Goal: Information Seeking & Learning: Learn about a topic

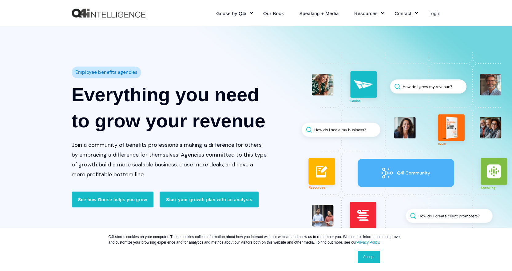
click at [433, 15] on link "Login" at bounding box center [430, 13] width 20 height 27
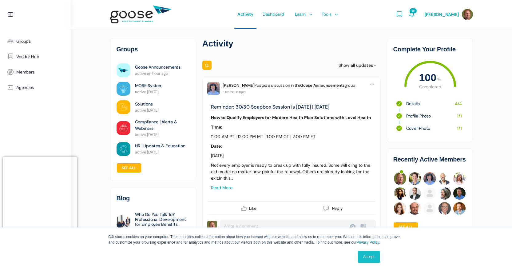
click at [158, 89] on span "active 5 days ago" at bounding box center [147, 91] width 24 height 5
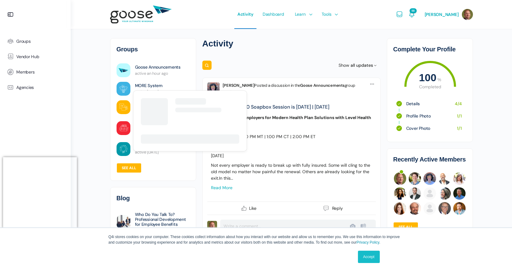
click at [153, 84] on link "MORE System" at bounding box center [149, 85] width 28 height 6
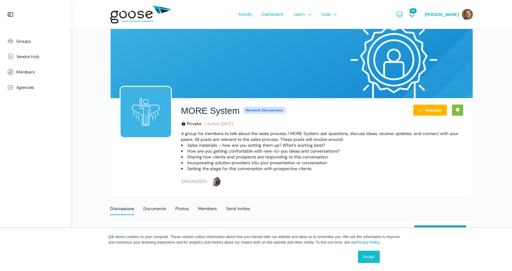
click at [365, 252] on link "Accept" at bounding box center [369, 256] width 22 height 12
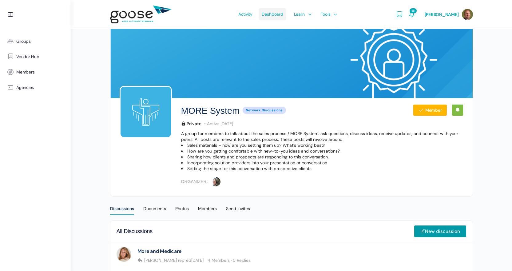
click at [280, 17] on span "Dashboard" at bounding box center [272, 14] width 22 height 29
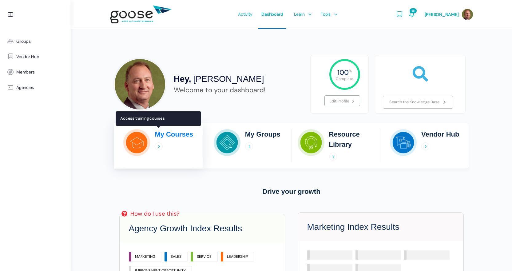
click at [170, 140] on div "My Courses" at bounding box center [174, 145] width 38 height 33
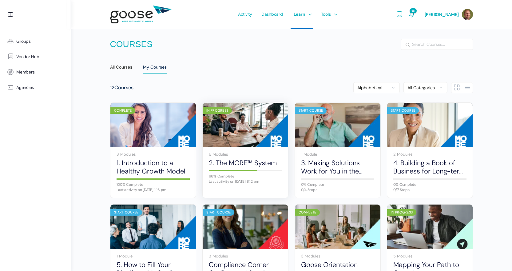
click at [224, 109] on div "In Progress" at bounding box center [216, 110] width 29 height 6
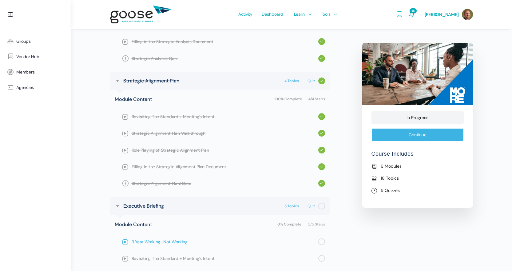
scroll to position [531, 0]
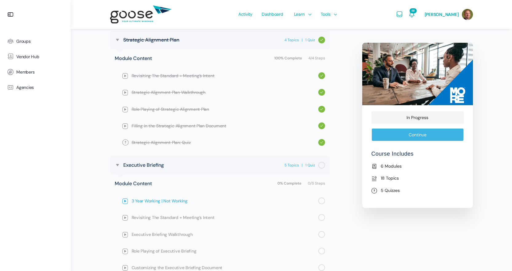
click at [155, 200] on span "3 Year Working | Not Working" at bounding box center [225, 200] width 187 height 7
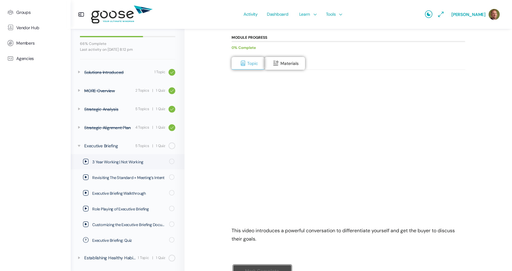
scroll to position [92, 0]
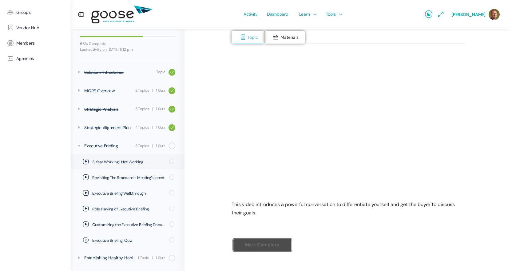
click at [339, 234] on div "Mark Complete" at bounding box center [348, 249] width 234 height 35
click at [391, 246] on div "Mark Complete" at bounding box center [348, 249] width 234 height 35
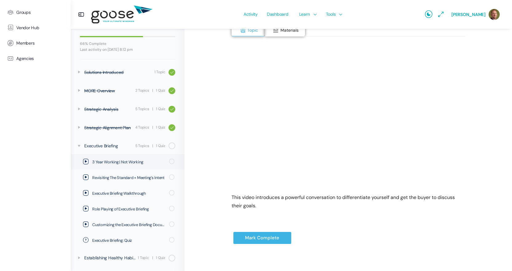
scroll to position [101, 0]
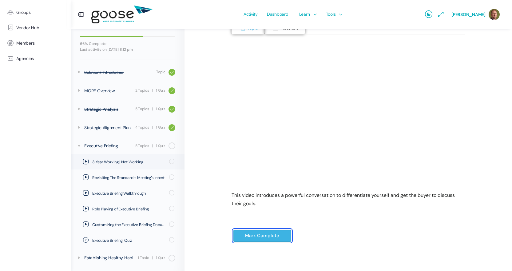
click at [259, 234] on input "Mark Complete" at bounding box center [262, 235] width 58 height 13
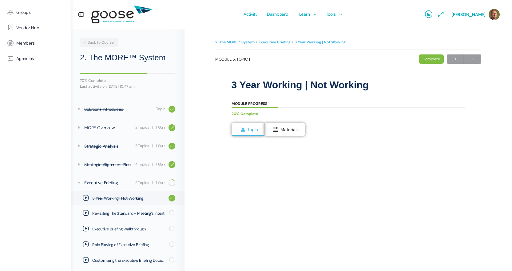
scroll to position [36, 0]
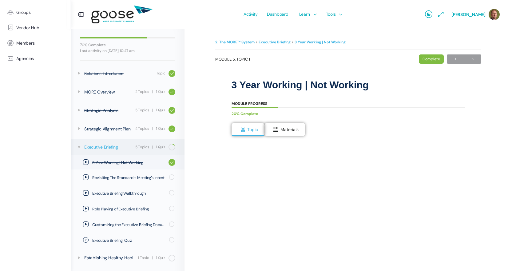
click at [112, 147] on div "Executive Briefing" at bounding box center [108, 146] width 49 height 7
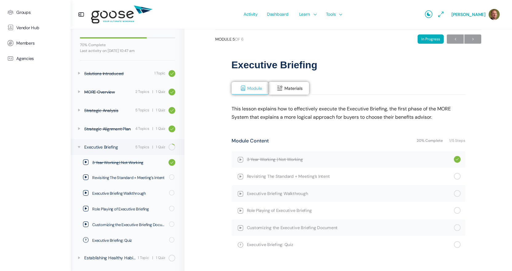
scroll to position [40, 0]
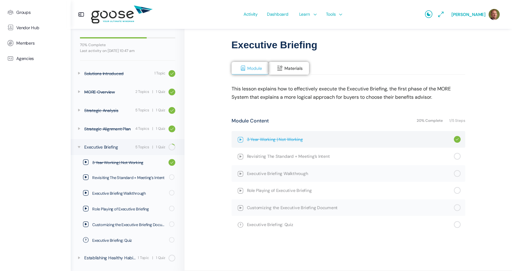
click at [281, 139] on span "3 Year Working | Not Working" at bounding box center [350, 139] width 207 height 7
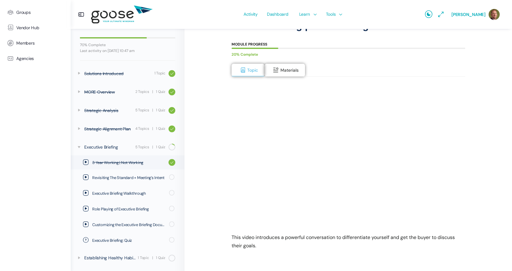
scroll to position [61, 0]
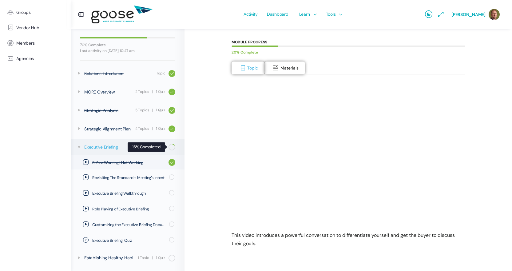
click at [172, 147] on span at bounding box center [173, 146] width 3 height 7
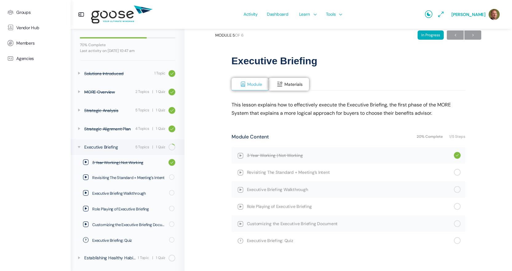
scroll to position [31, 0]
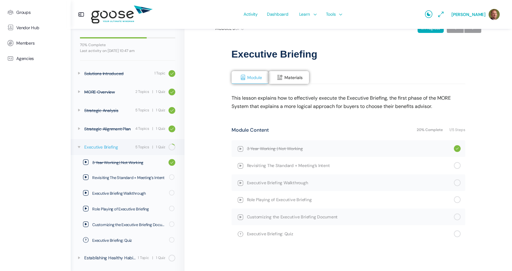
click at [156, 148] on div "1 Quiz" at bounding box center [161, 147] width 10 height 6
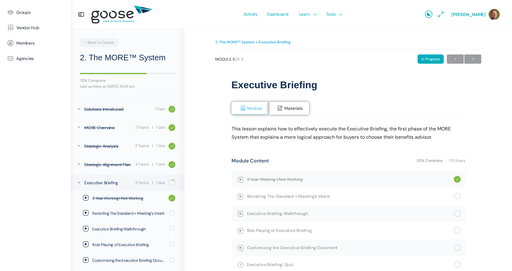
scroll to position [36, 0]
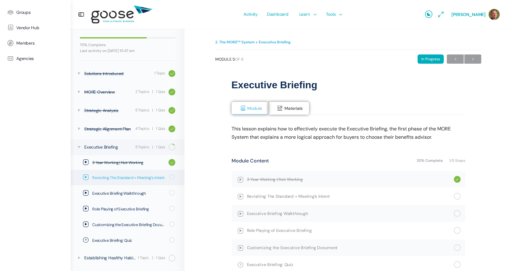
click at [122, 178] on span "Revisiting The Standard + Meeting’s Intent" at bounding box center [128, 178] width 73 height 6
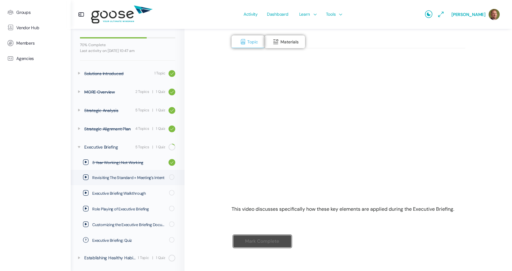
scroll to position [93, 0]
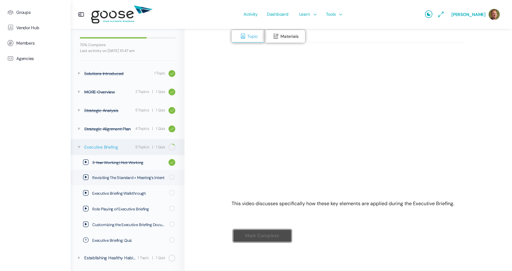
click at [114, 145] on div "Executive Briefing" at bounding box center [108, 146] width 49 height 7
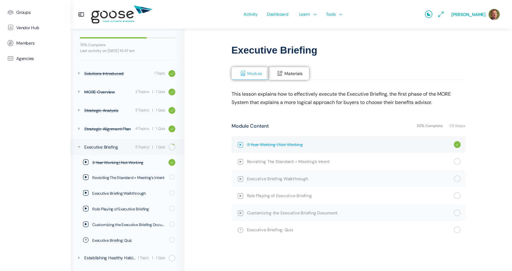
scroll to position [40, 0]
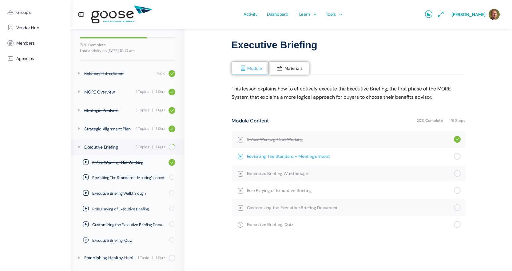
click at [305, 159] on span "Revisiting The Standard + Meeting’s Intent" at bounding box center [350, 156] width 207 height 7
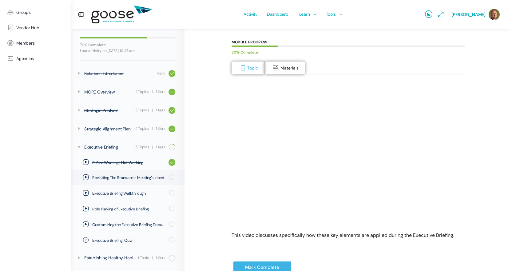
scroll to position [92, 0]
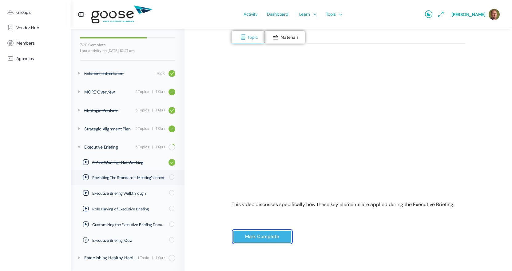
click at [251, 237] on input "Mark Complete" at bounding box center [262, 236] width 58 height 13
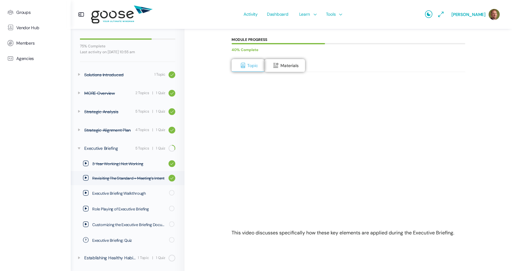
scroll to position [71, 0]
